Goal: Information Seeking & Learning: Find specific fact

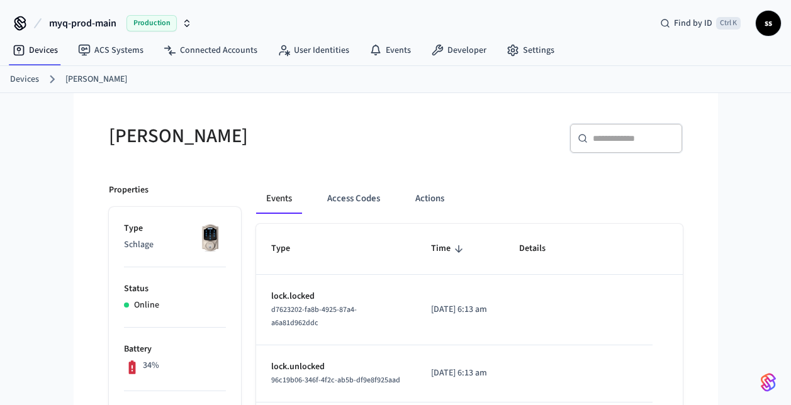
click at [70, 26] on span "myq-prod-main" at bounding box center [82, 23] width 67 height 15
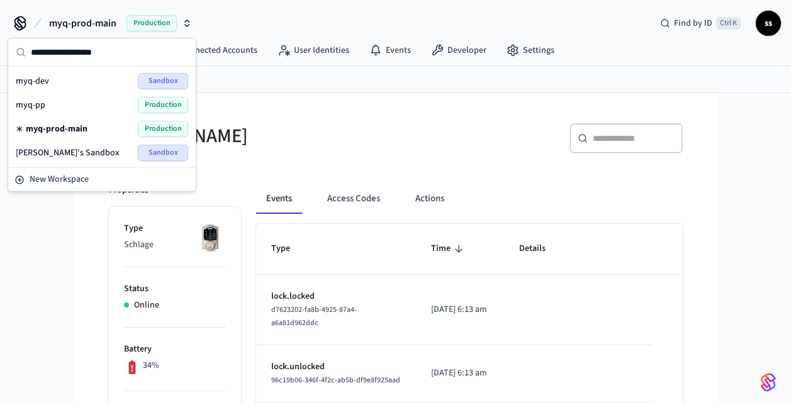
click at [71, 102] on div "myq-pp Production" at bounding box center [102, 105] width 172 height 16
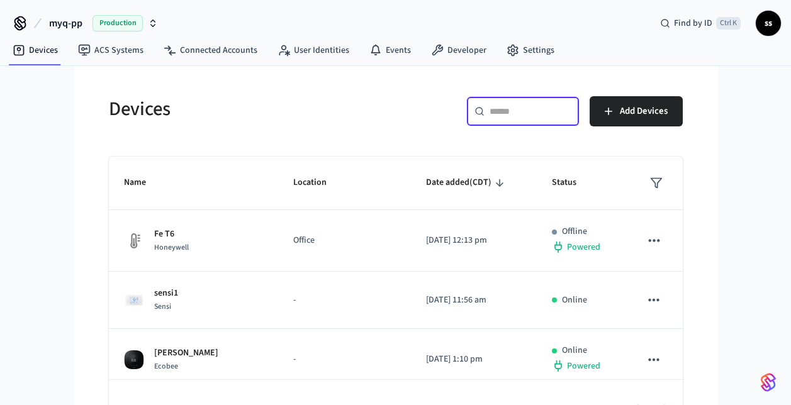
click at [501, 108] on input "text" at bounding box center [531, 111] width 82 height 13
paste input "**********"
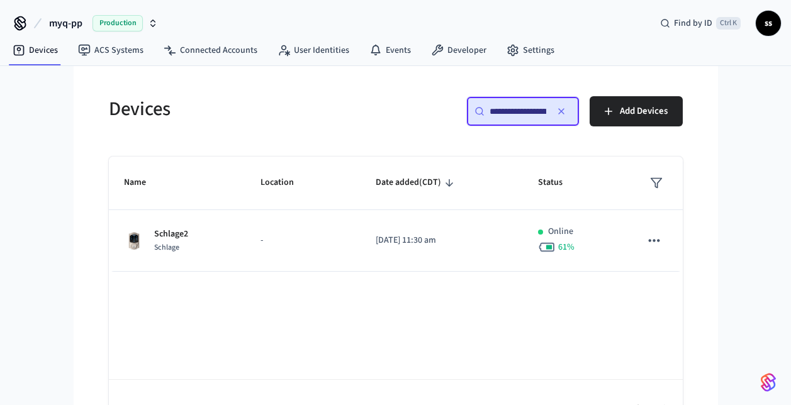
scroll to position [0, 96]
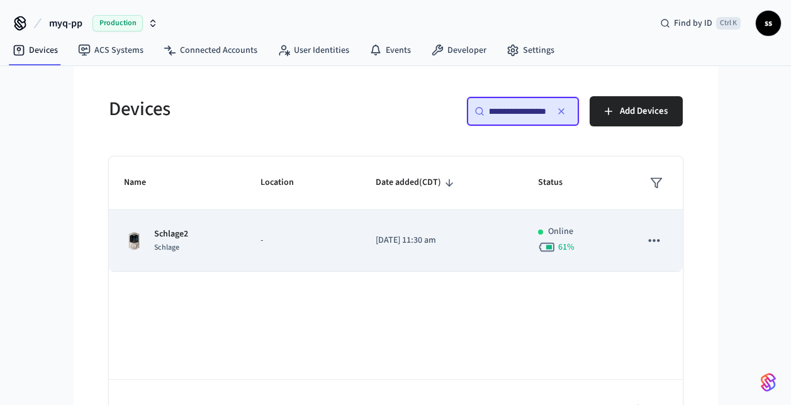
type input "**********"
click at [361, 239] on td "[DATE] 11:30 am" at bounding box center [442, 241] width 162 height 62
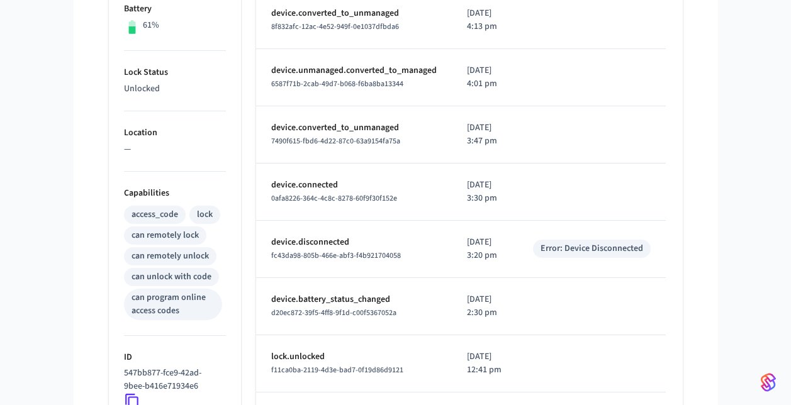
scroll to position [341, 0]
drag, startPoint x: 269, startPoint y: 312, endPoint x: 402, endPoint y: 317, distance: 133.5
click at [402, 317] on td "device.battery_status_changed d20ec872-39f5-4ff8-9f1d-c00f5367052a" at bounding box center [354, 306] width 196 height 57
copy span "d20ec872-39f5-4ff8-9f1d-c00f5367052a"
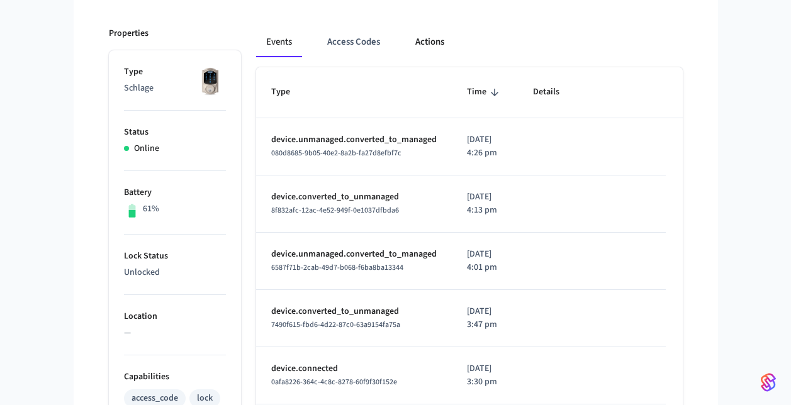
scroll to position [156, 0]
drag, startPoint x: 113, startPoint y: 196, endPoint x: 170, endPoint y: 206, distance: 58.2
click at [36, 184] on div "myq-pp Production Find by ID Ctrl K ss Devices ACS Systems Connected Accounts U…" at bounding box center [395, 344] width 791 height 1000
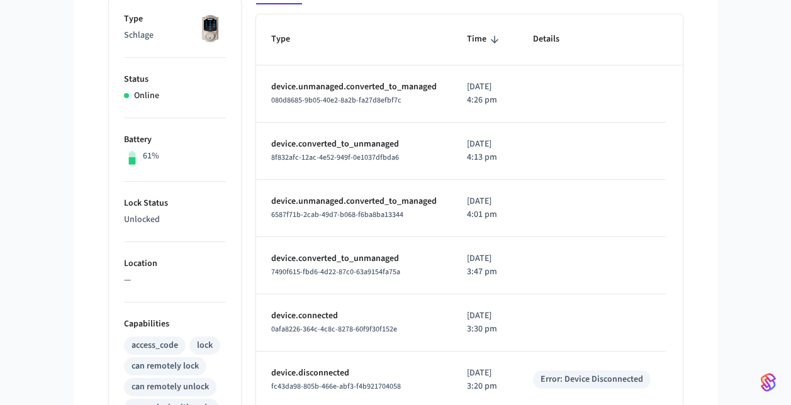
scroll to position [0, 0]
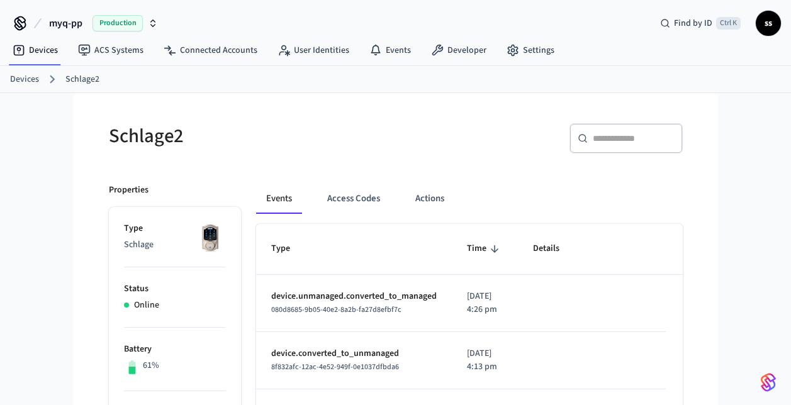
click at [70, 28] on span "myq-pp" at bounding box center [65, 23] width 33 height 15
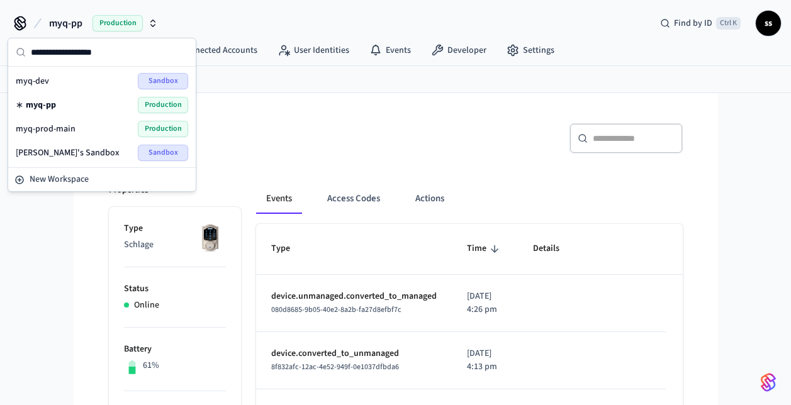
click at [58, 130] on span "myq-prod-main" at bounding box center [46, 129] width 60 height 13
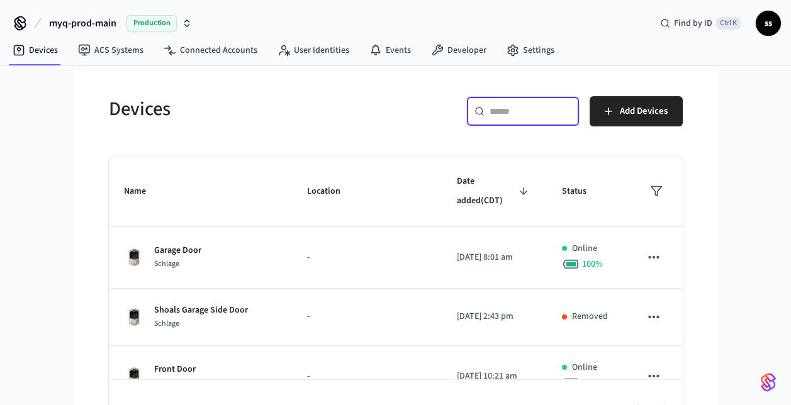
click at [505, 113] on input "text" at bounding box center [531, 111] width 82 height 13
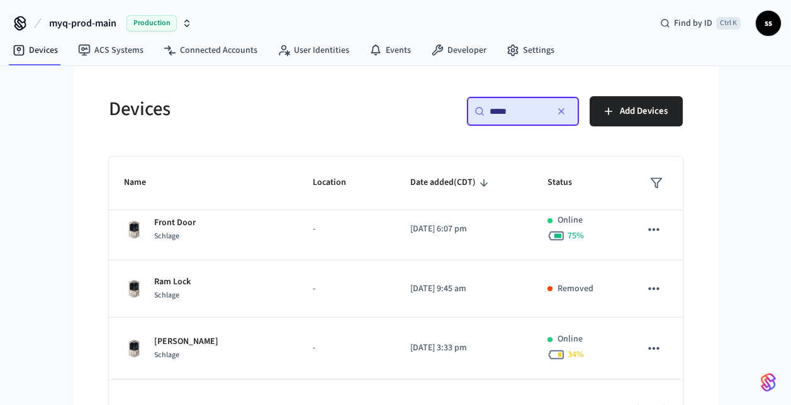
scroll to position [432, 0]
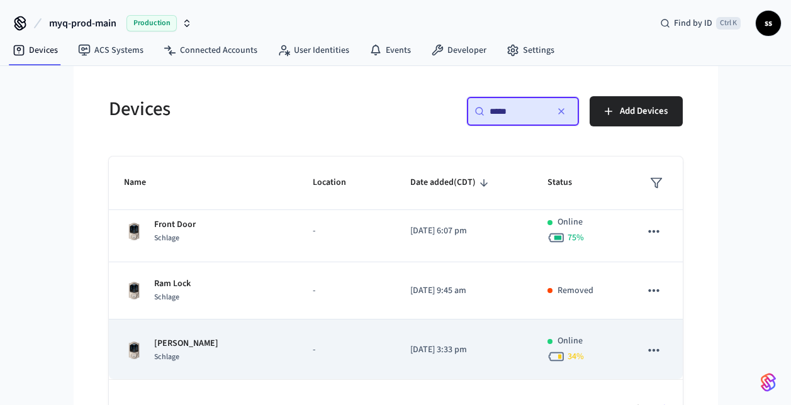
type input "*****"
click at [232, 354] on div "sukanya lock Schlage" at bounding box center [203, 350] width 159 height 26
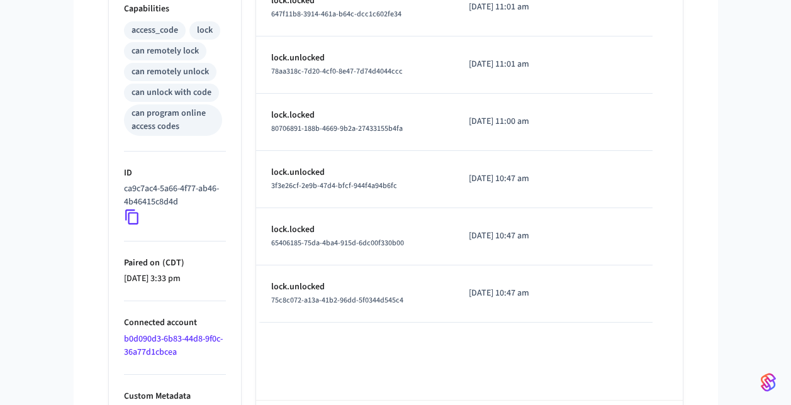
scroll to position [581, 0]
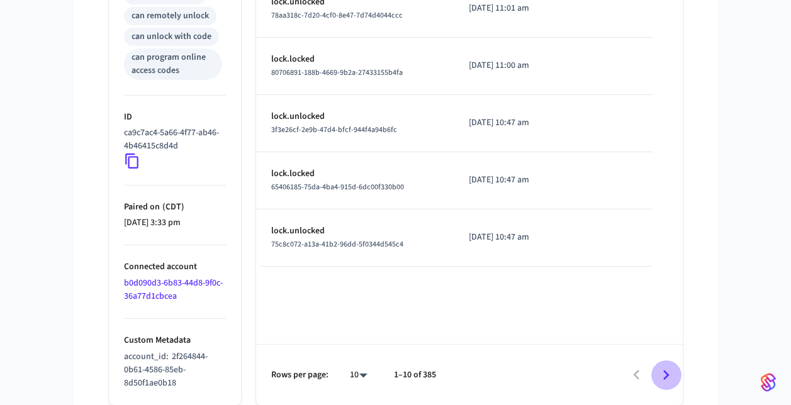
click at [662, 374] on icon "Go to next page" at bounding box center [667, 376] width 20 height 20
click at [670, 372] on icon "Go to next page" at bounding box center [667, 376] width 20 height 20
click at [665, 368] on icon "Go to next page" at bounding box center [667, 376] width 20 height 20
click at [667, 374] on icon "Go to next page" at bounding box center [666, 375] width 6 height 10
click at [671, 380] on icon "Go to next page" at bounding box center [667, 376] width 20 height 20
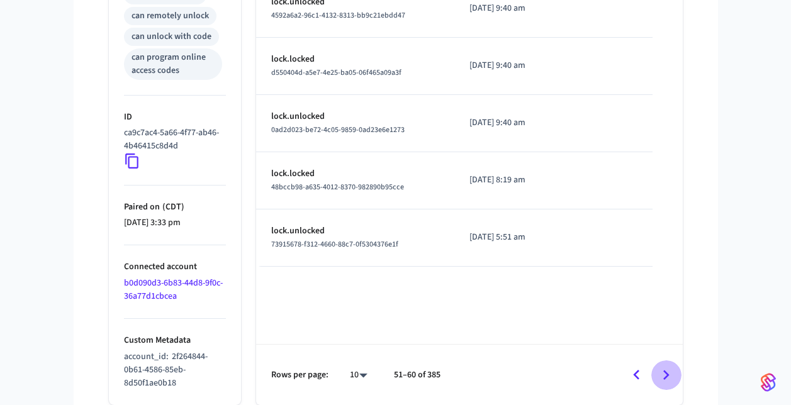
click at [667, 382] on icon "Go to next page" at bounding box center [667, 376] width 20 height 20
click at [668, 373] on icon "Go to next page" at bounding box center [667, 376] width 20 height 20
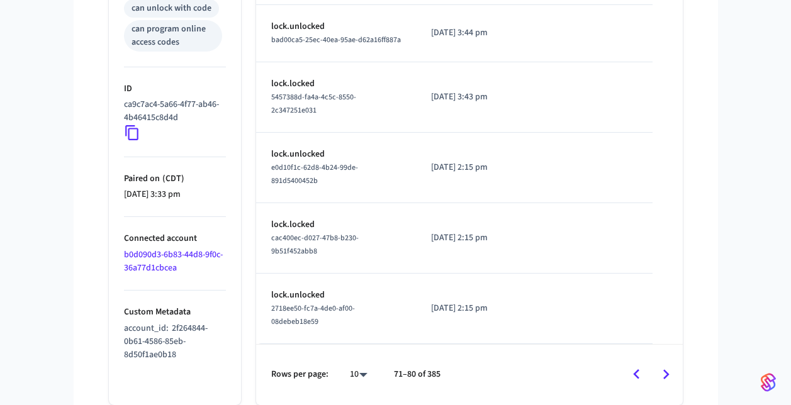
scroll to position [636, 0]
click at [668, 372] on icon "Go to next page" at bounding box center [667, 375] width 20 height 20
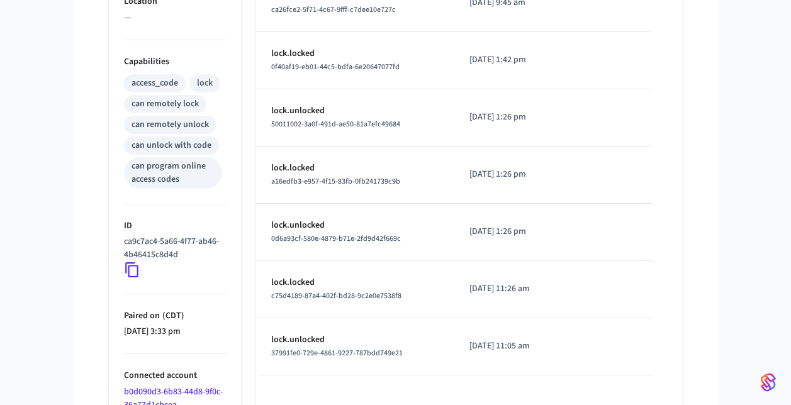
scroll to position [581, 0]
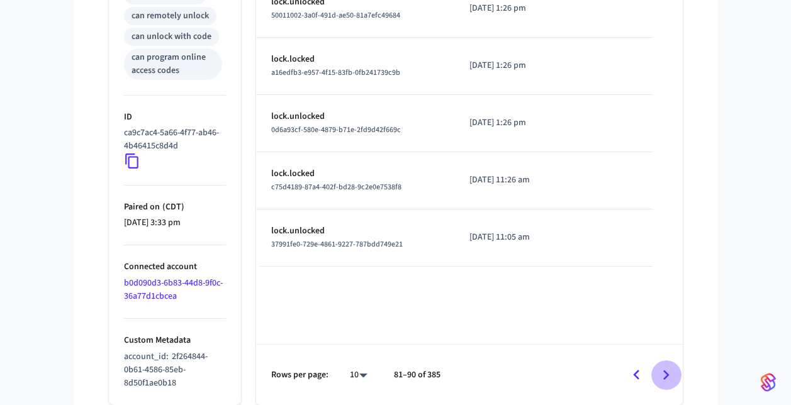
click at [665, 377] on icon "Go to next page" at bounding box center [667, 376] width 20 height 20
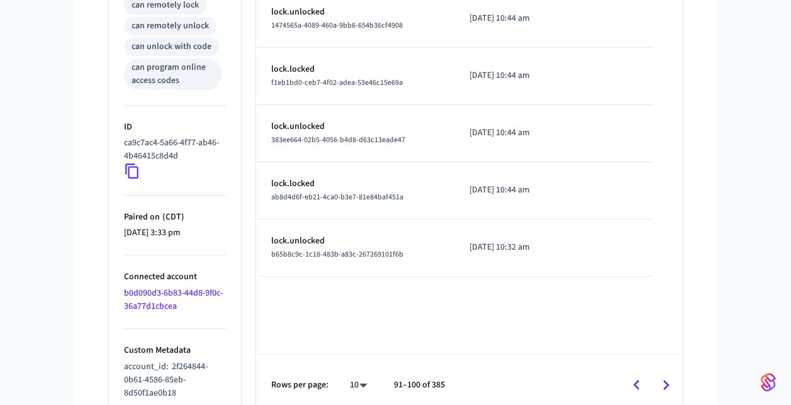
scroll to position [572, 0]
click at [669, 382] on icon "Go to next page" at bounding box center [667, 385] width 20 height 20
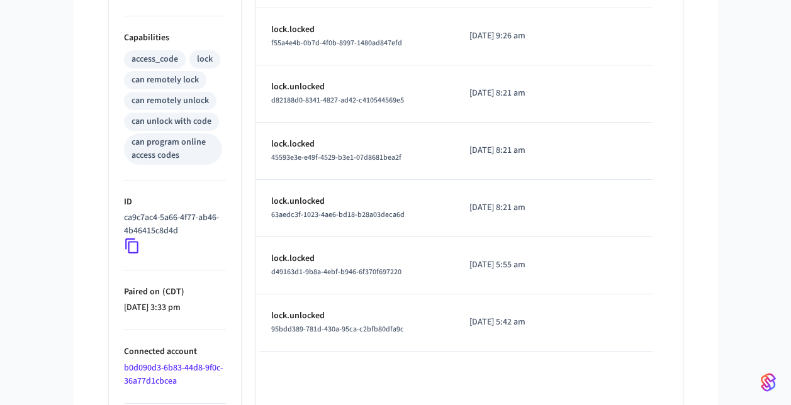
scroll to position [581, 0]
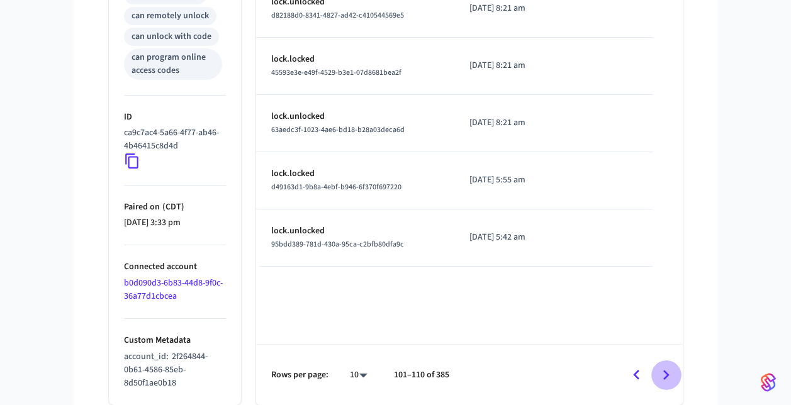
click at [662, 378] on icon "Go to next page" at bounding box center [667, 376] width 20 height 20
click at [670, 375] on icon "Go to next page" at bounding box center [667, 376] width 20 height 20
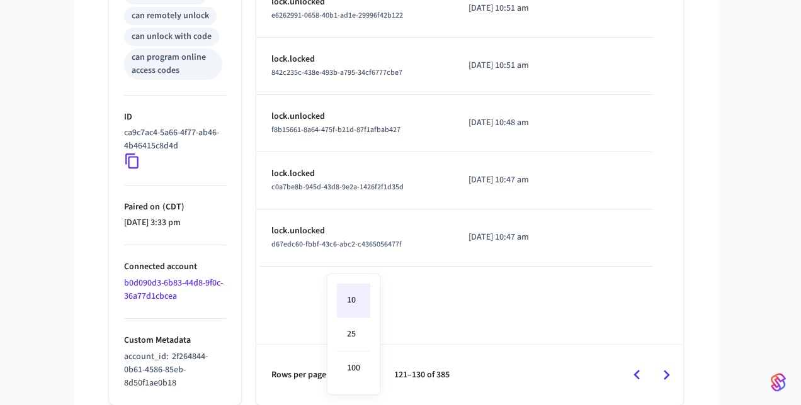
click at [356, 371] on li "100" at bounding box center [353, 368] width 33 height 33
type input "***"
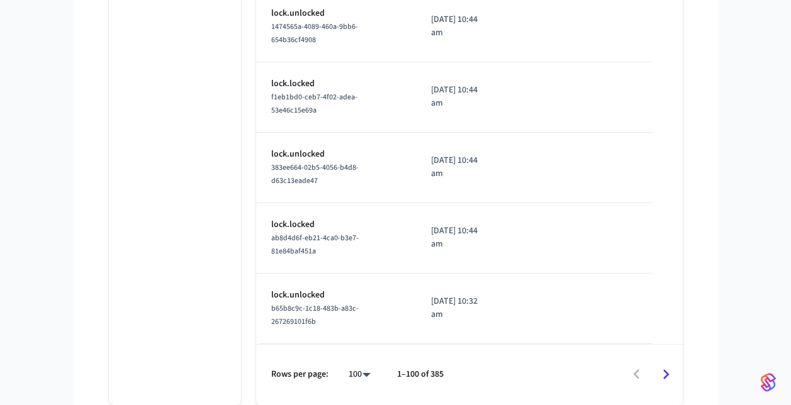
scroll to position [6981, 0]
click at [663, 375] on icon "Go to next page" at bounding box center [667, 375] width 20 height 20
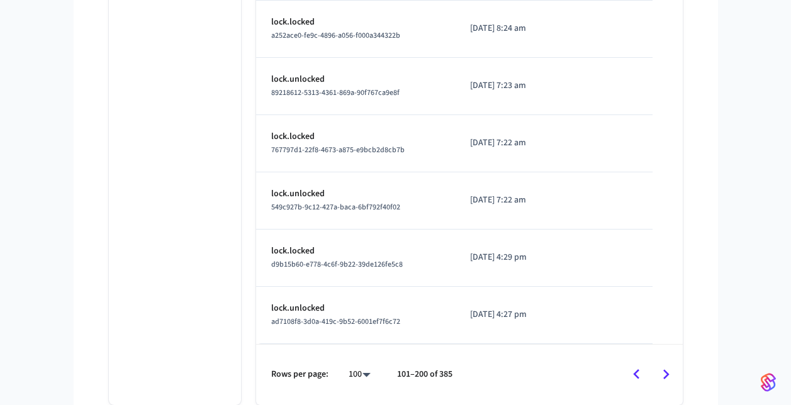
scroll to position [5659, 0]
click at [665, 380] on icon "Go to next page" at bounding box center [666, 375] width 6 height 10
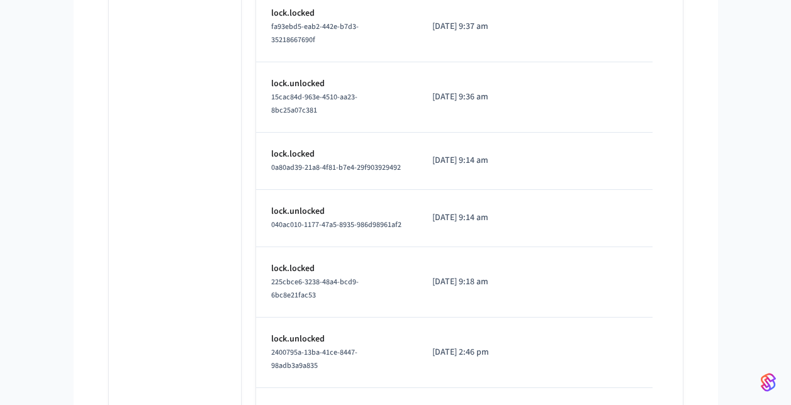
scroll to position [6875, 0]
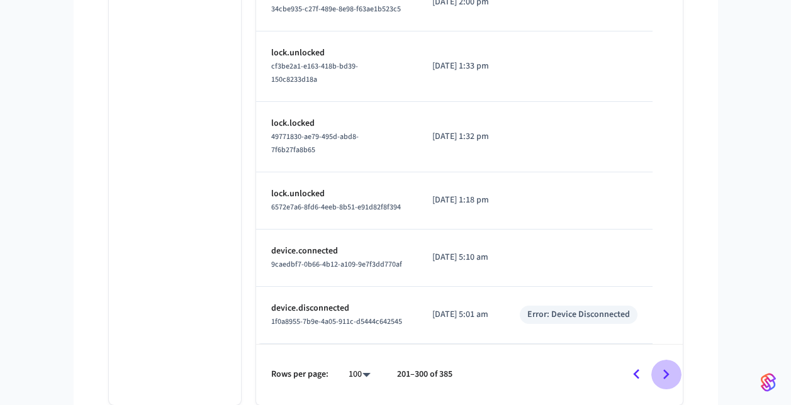
click at [664, 378] on icon "Go to next page" at bounding box center [666, 375] width 6 height 10
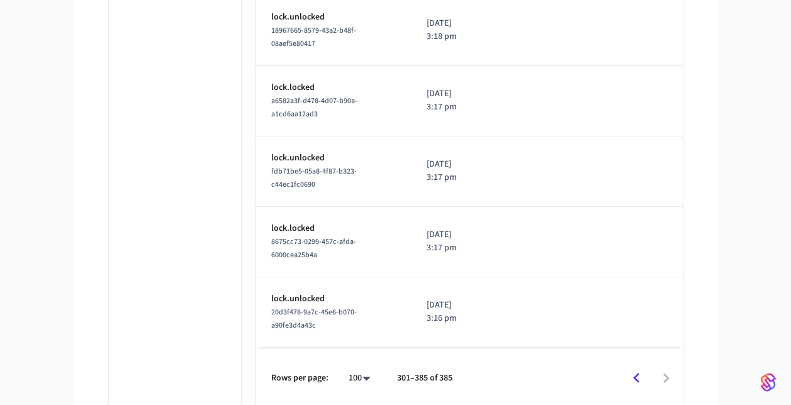
scroll to position [0, 0]
drag, startPoint x: 443, startPoint y: 293, endPoint x: 487, endPoint y: 295, distance: 44.8
click at [487, 295] on tr "lock.unlocked 20d3f476-9a7c-45e6-b070-a90fe3d4a43c [DATE] 3:16 pm" at bounding box center [506, 313] width 500 height 71
drag, startPoint x: 487, startPoint y: 295, endPoint x: 513, endPoint y: 304, distance: 27.3
click at [513, 304] on td "sticky table" at bounding box center [602, 313] width 248 height 71
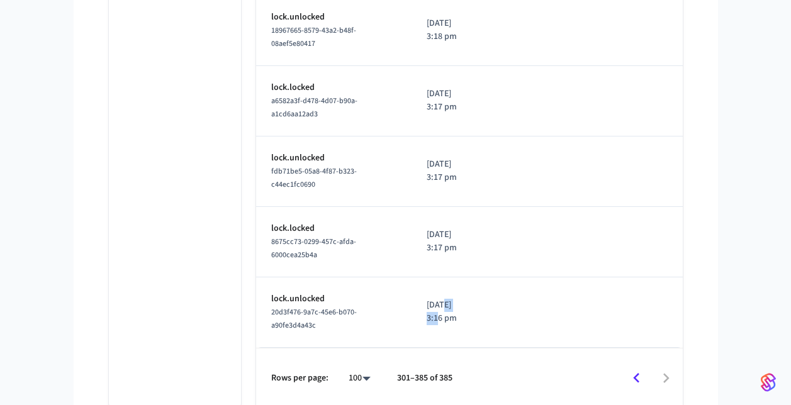
drag, startPoint x: 445, startPoint y: 287, endPoint x: 478, endPoint y: 295, distance: 33.7
click at [478, 295] on td "[DATE] 3:16 pm" at bounding box center [445, 313] width 66 height 71
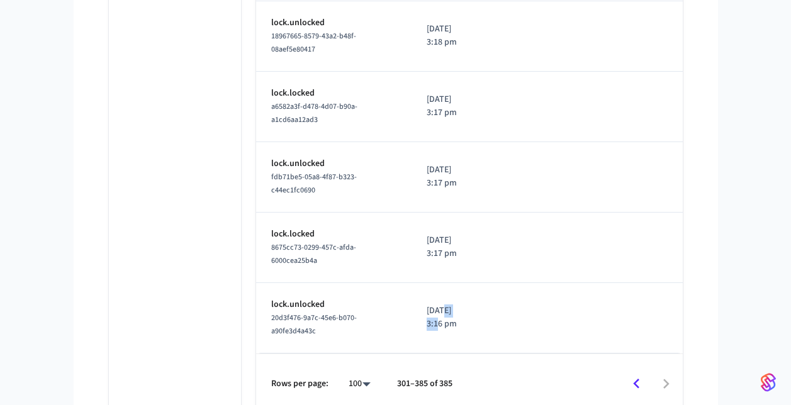
scroll to position [5912, 0]
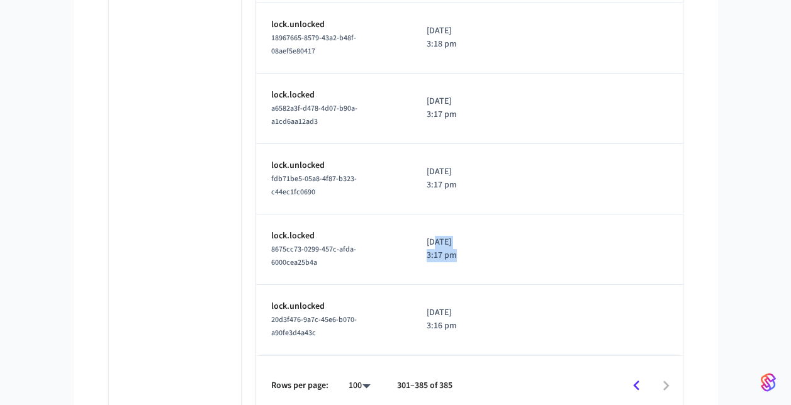
drag, startPoint x: 458, startPoint y: 230, endPoint x: 487, endPoint y: 234, distance: 29.1
click at [487, 234] on tr "lock.locked 8675cc73-0299-457c-afda-6000cea25b4a [DATE] 3:17 pm" at bounding box center [506, 250] width 500 height 71
drag, startPoint x: 487, startPoint y: 234, endPoint x: 523, endPoint y: 244, distance: 37.9
click at [523, 244] on td "sticky table" at bounding box center [602, 250] width 248 height 71
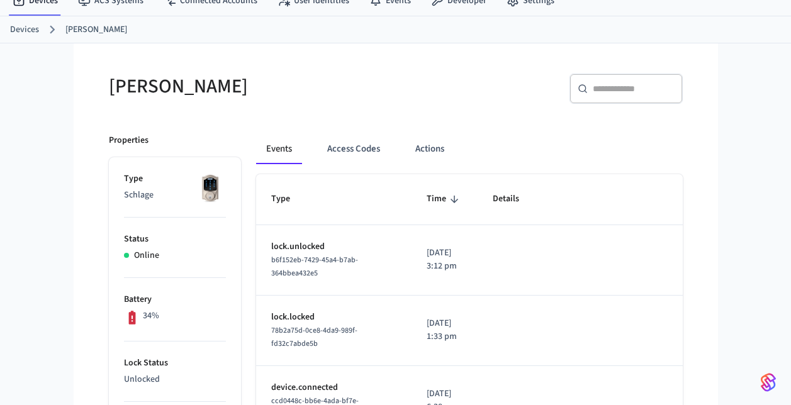
scroll to position [52, 0]
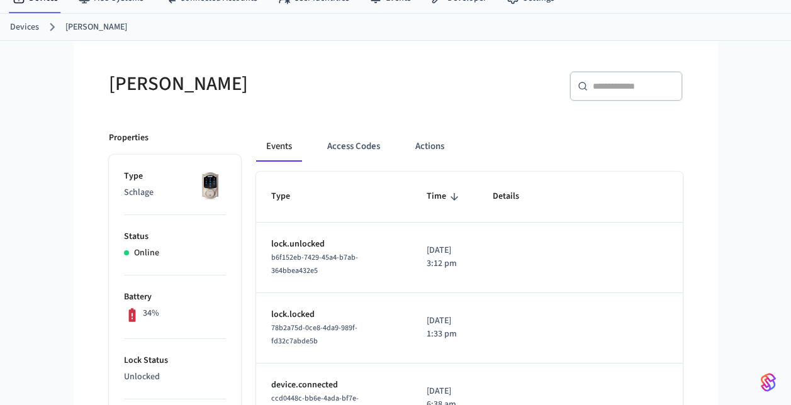
click at [151, 312] on p "34%" at bounding box center [151, 313] width 16 height 13
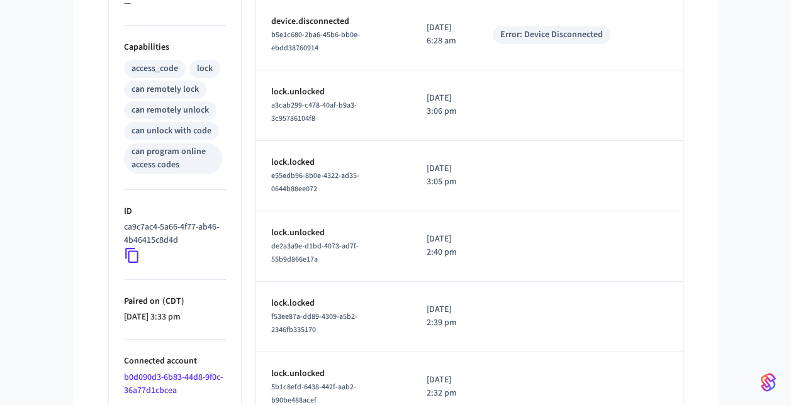
scroll to position [487, 0]
click at [132, 256] on icon at bounding box center [132, 255] width 16 height 16
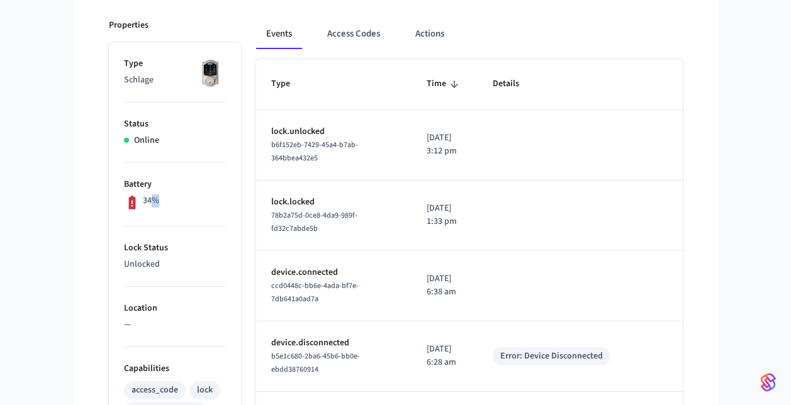
scroll to position [161, 0]
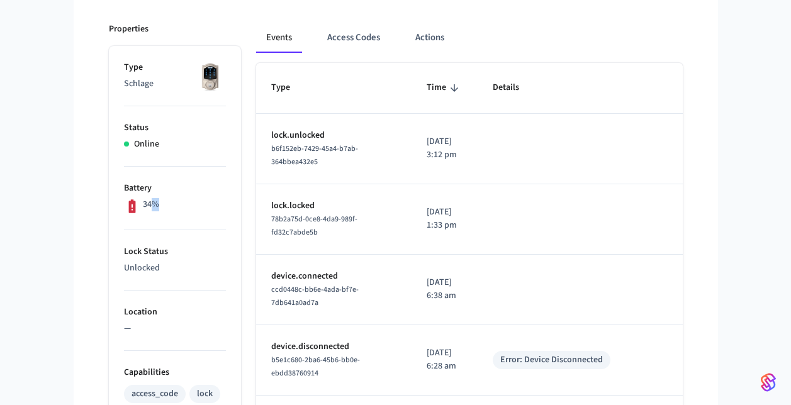
click at [173, 225] on li "Battery 34%" at bounding box center [175, 199] width 102 height 64
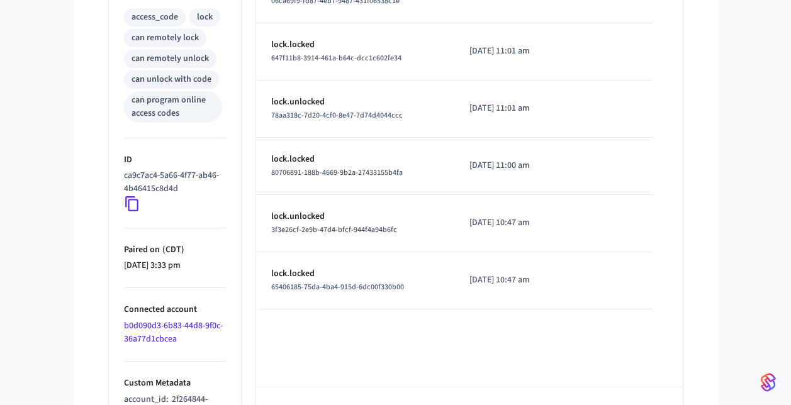
scroll to position [581, 0]
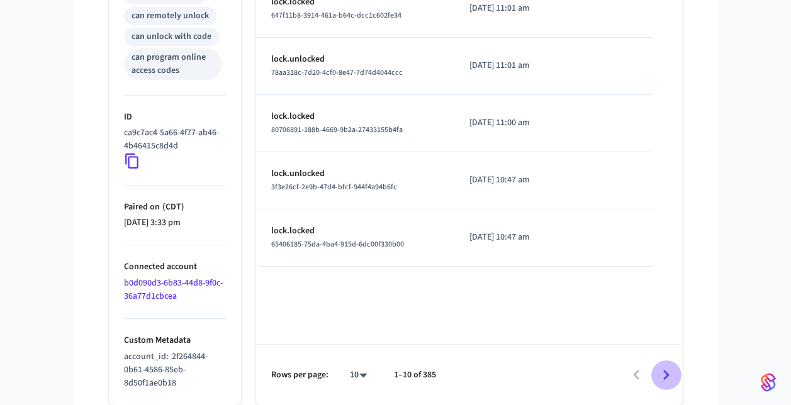
click at [665, 379] on icon "Go to next page" at bounding box center [666, 375] width 6 height 10
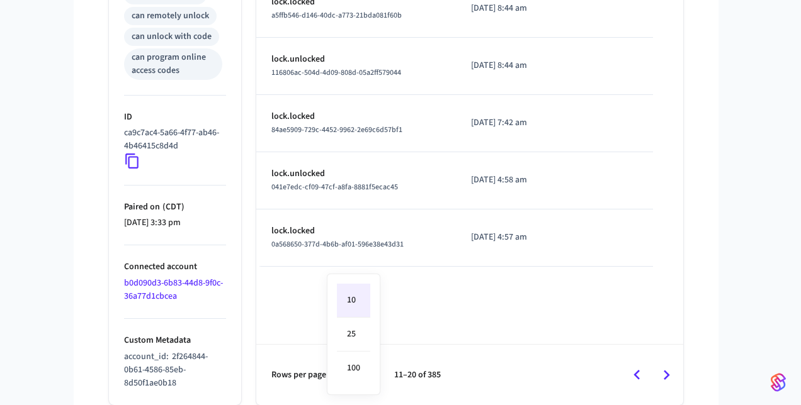
click at [356, 363] on li "100" at bounding box center [353, 368] width 33 height 33
type input "***"
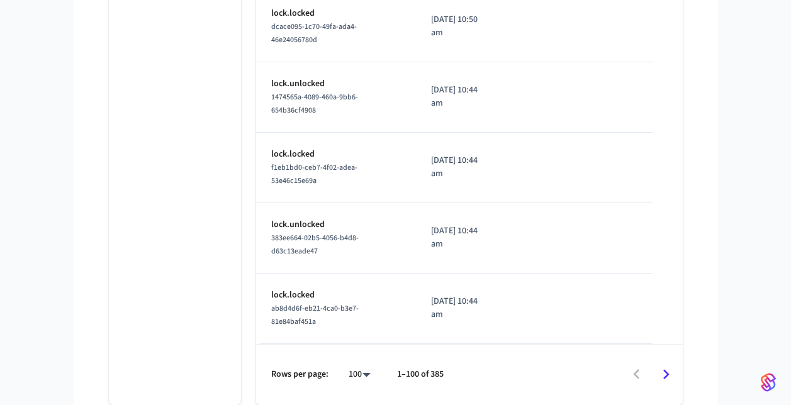
scroll to position [6981, 0]
click at [669, 372] on icon "Go to next page" at bounding box center [667, 375] width 20 height 20
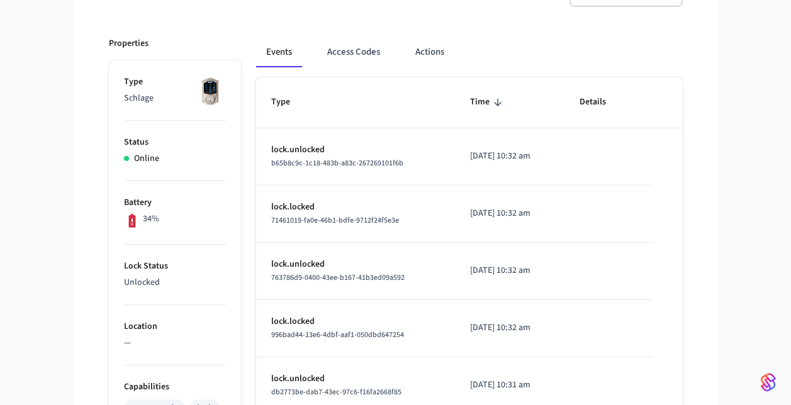
scroll to position [2672, 0]
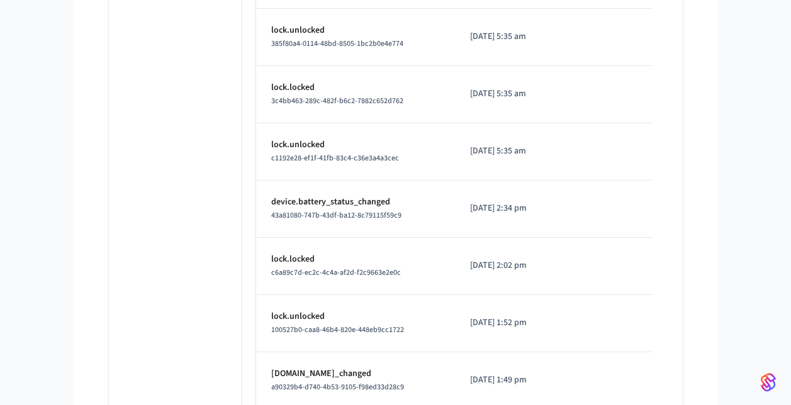
click at [341, 215] on span "43a81080-747b-43df-ba12-8c79115f59c9" at bounding box center [336, 215] width 130 height 11
copy span "43a81080-747b-43df-ba12-8c79115f59c9"
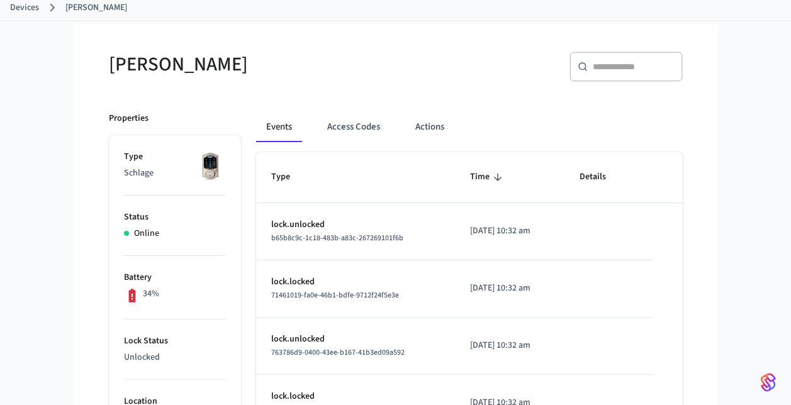
scroll to position [0, 0]
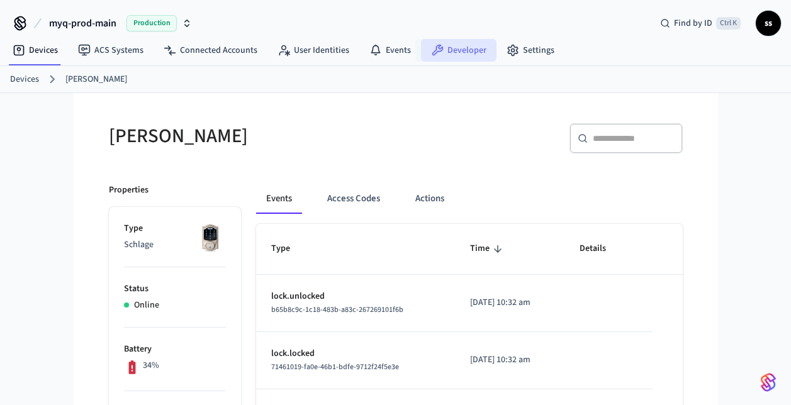
click at [449, 52] on link "Developer" at bounding box center [459, 50] width 76 height 23
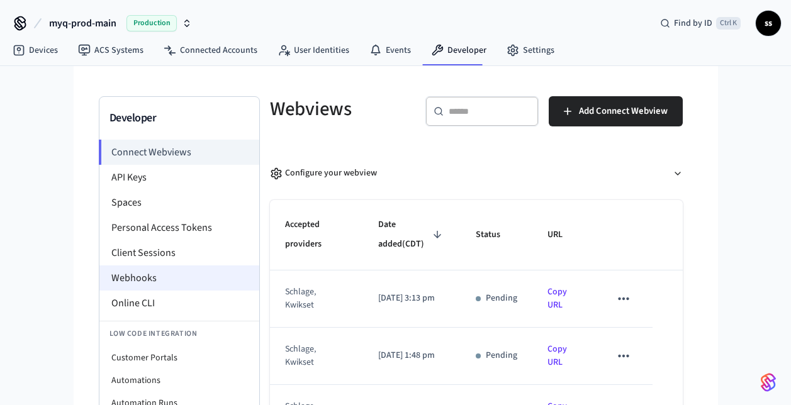
click at [142, 279] on li "Webhooks" at bounding box center [179, 278] width 160 height 25
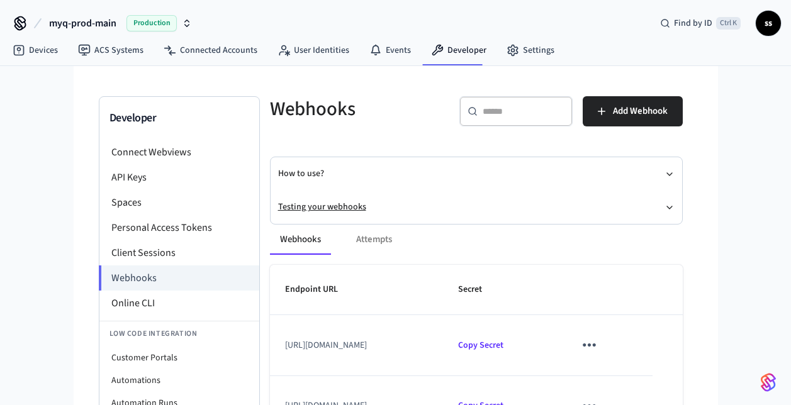
click at [334, 203] on button "Testing your webhooks" at bounding box center [476, 207] width 397 height 33
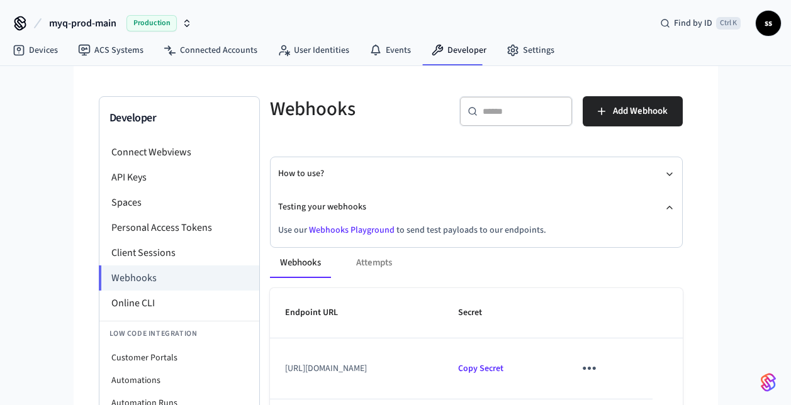
click at [348, 231] on link "Webhooks Playground" at bounding box center [352, 230] width 86 height 13
click at [86, 24] on span "myq-prod-main" at bounding box center [82, 23] width 67 height 15
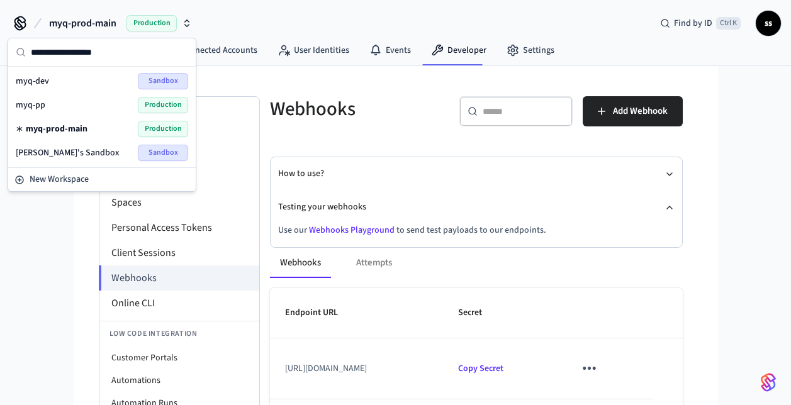
click at [44, 106] on span "myq-pp" at bounding box center [31, 105] width 30 height 13
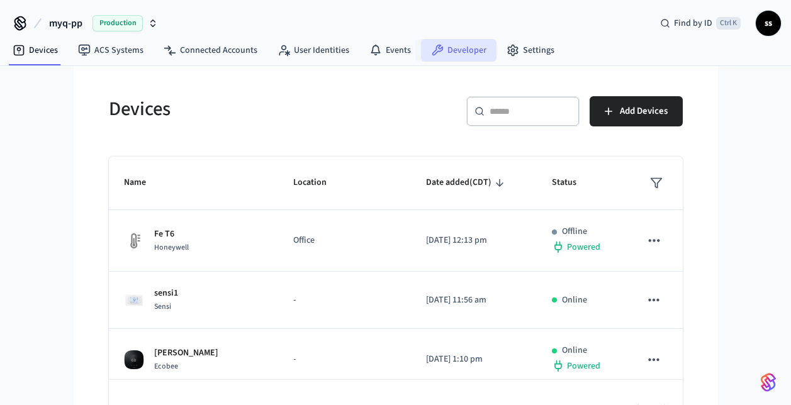
click at [438, 54] on icon at bounding box center [437, 50] width 13 height 13
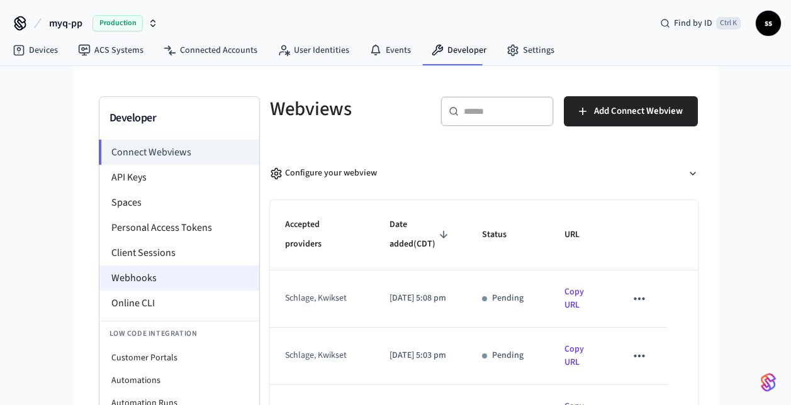
click at [153, 269] on li "Webhooks" at bounding box center [179, 278] width 160 height 25
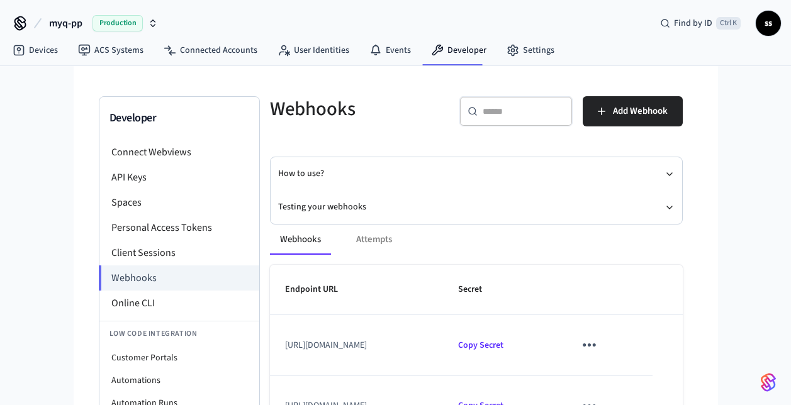
click at [333, 210] on div "Webhooks Attempts Endpoint URL Secret https://partner-devices-webhook-pp.myqops…" at bounding box center [469, 384] width 428 height 349
click at [331, 208] on button "Testing your webhooks" at bounding box center [476, 207] width 397 height 33
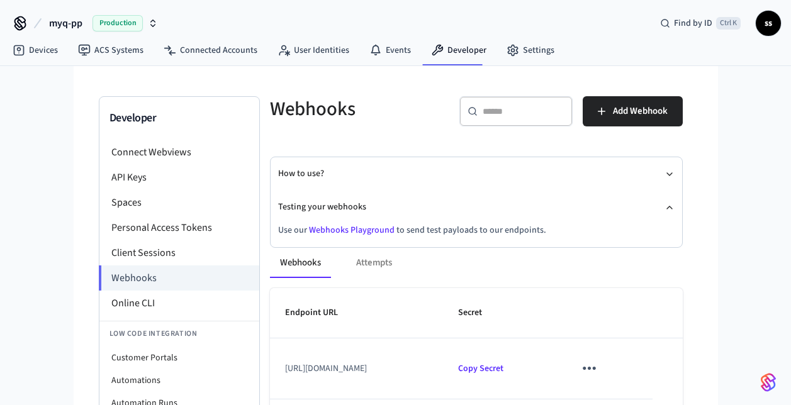
click at [335, 229] on link "Webhooks Playground" at bounding box center [352, 230] width 86 height 13
click at [30, 47] on link "Devices" at bounding box center [35, 50] width 65 height 23
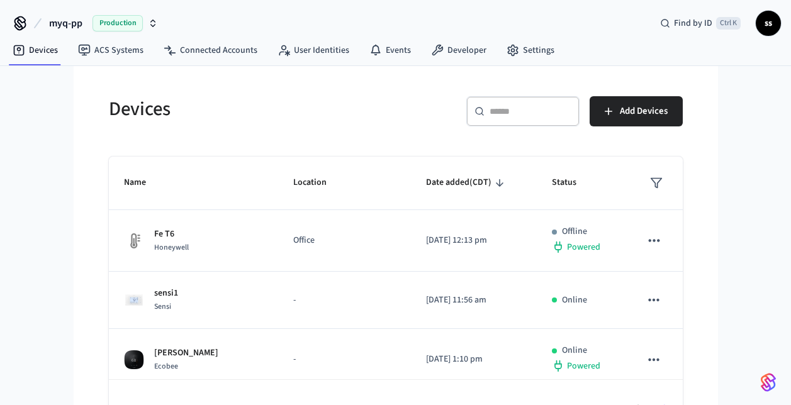
click at [493, 103] on div "​ ​" at bounding box center [522, 111] width 113 height 30
paste input "**********"
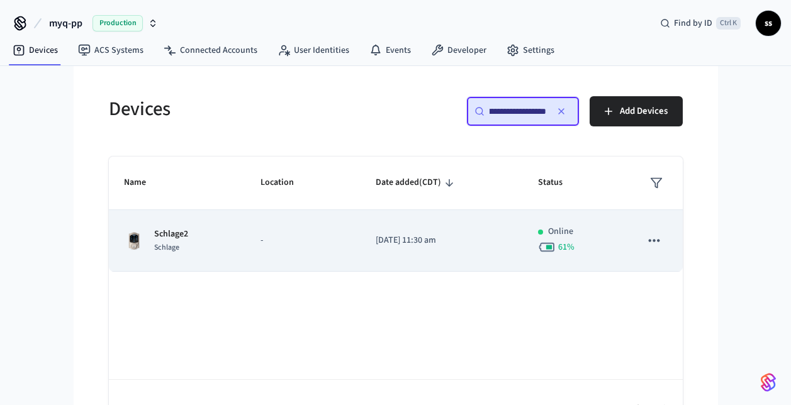
type input "**********"
click at [270, 247] on p "-" at bounding box center [304, 240] width 86 height 13
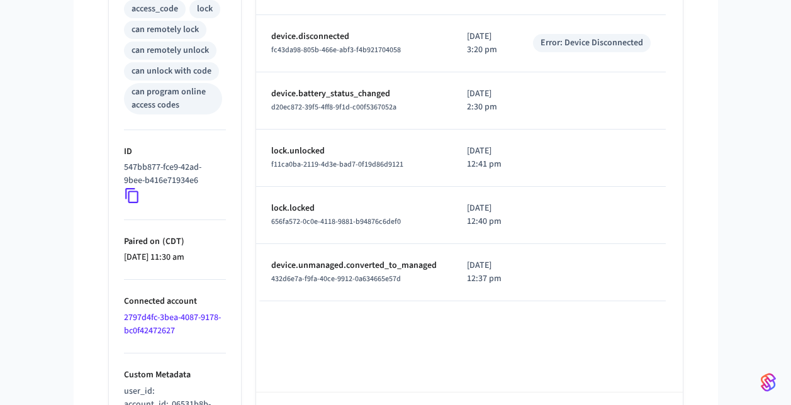
scroll to position [594, 0]
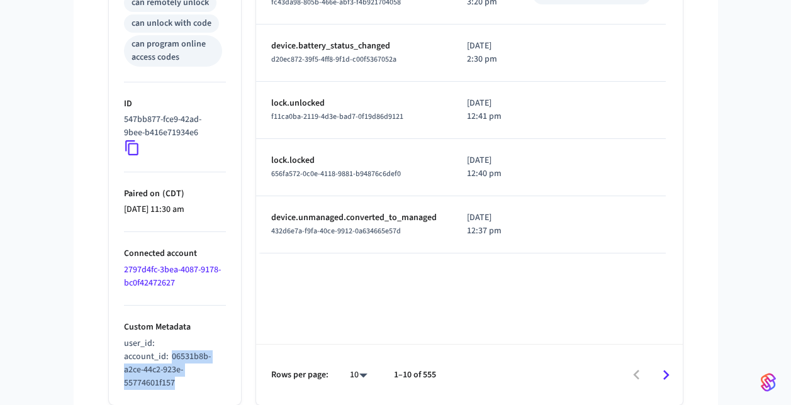
drag, startPoint x: 170, startPoint y: 357, endPoint x: 195, endPoint y: 378, distance: 33.0
click at [195, 378] on p "account_id : 06531b8b-a2ce-44c2-923e-55774601f157" at bounding box center [175, 371] width 102 height 40
copy span "06531b8b-a2ce-44c2-923e-55774601f157"
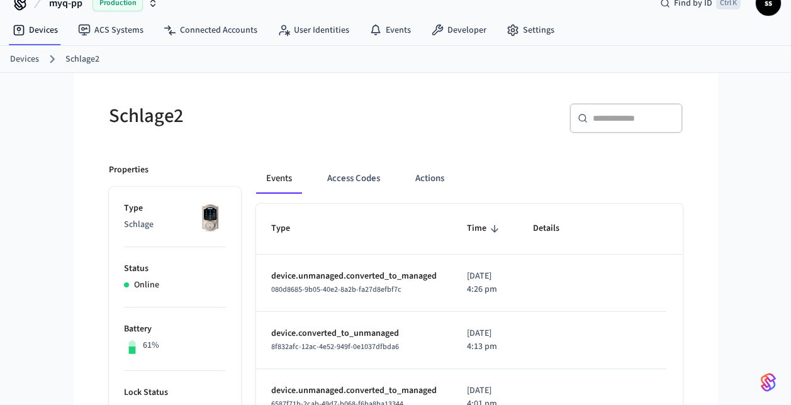
scroll to position [4, 0]
